Goal: Transaction & Acquisition: Purchase product/service

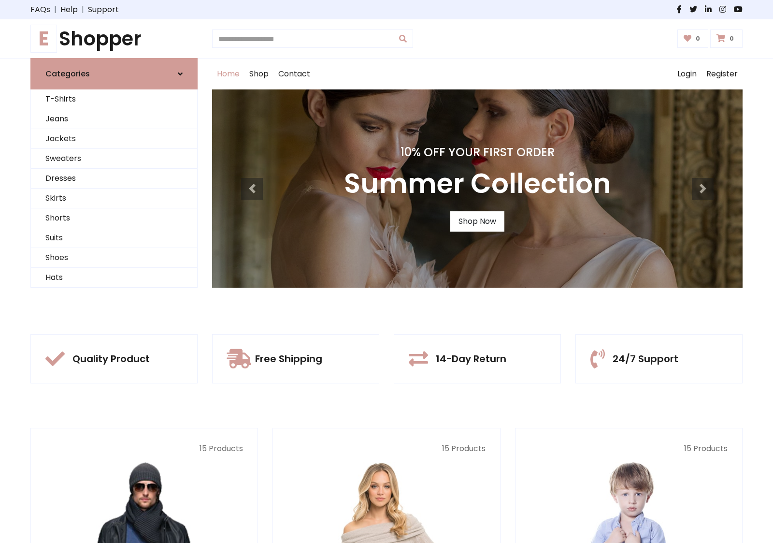
click at [386, 271] on div "10% Off Your First Order Summer Collection Shop Now" at bounding box center [477, 188] width 530 height 198
click at [477, 221] on link "Shop Now" at bounding box center [477, 221] width 54 height 20
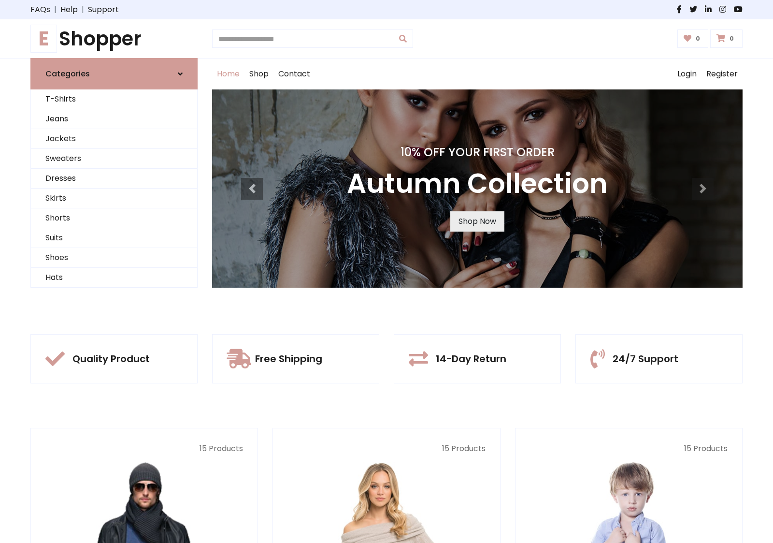
click at [477, 221] on link "Shop Now" at bounding box center [477, 221] width 54 height 20
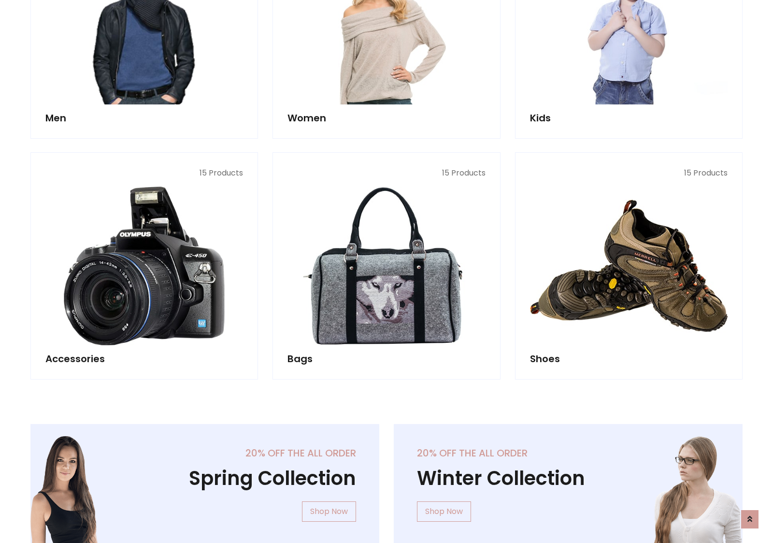
scroll to position [963, 0]
